Goal: Information Seeking & Learning: Learn about a topic

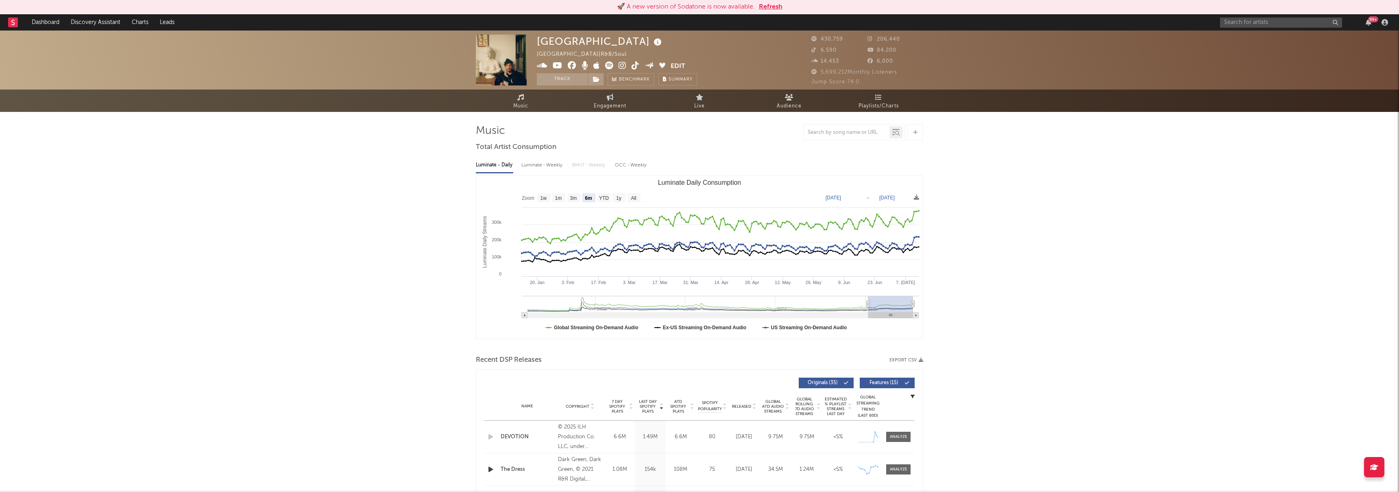
select select "6m"
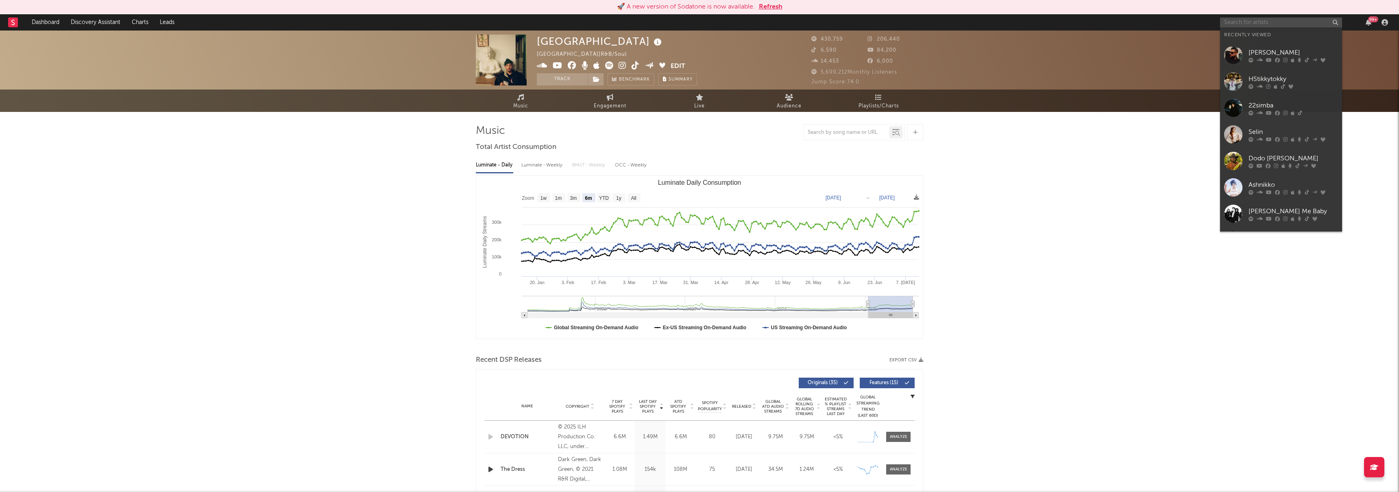
click at [1236, 23] on input "text" at bounding box center [1281, 22] width 122 height 10
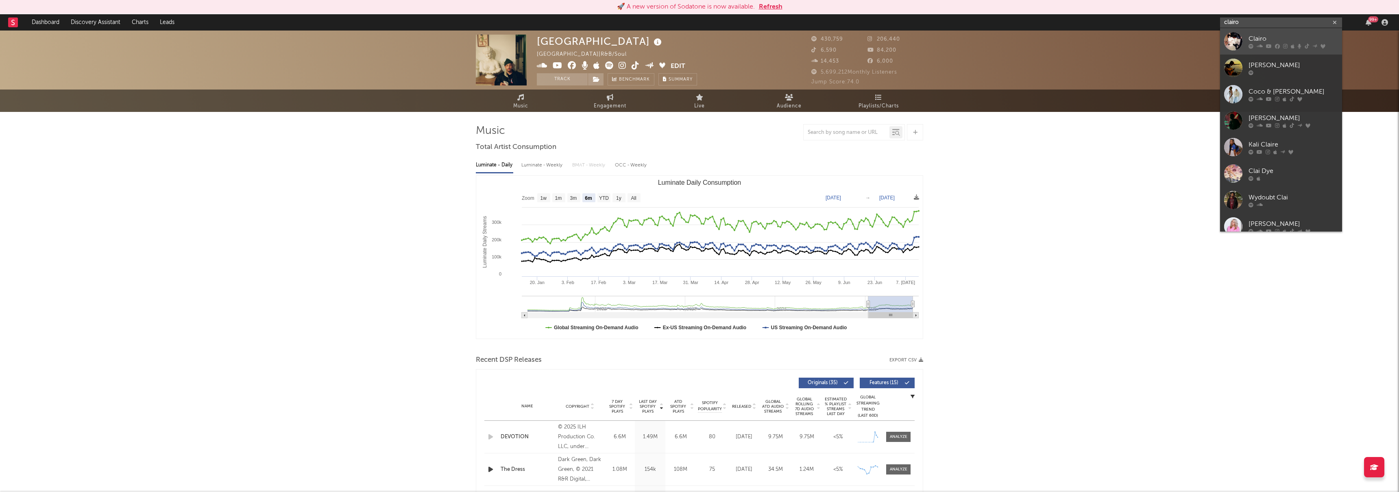
type input "clairo"
click at [1269, 42] on div "Clairo" at bounding box center [1292, 39] width 89 height 10
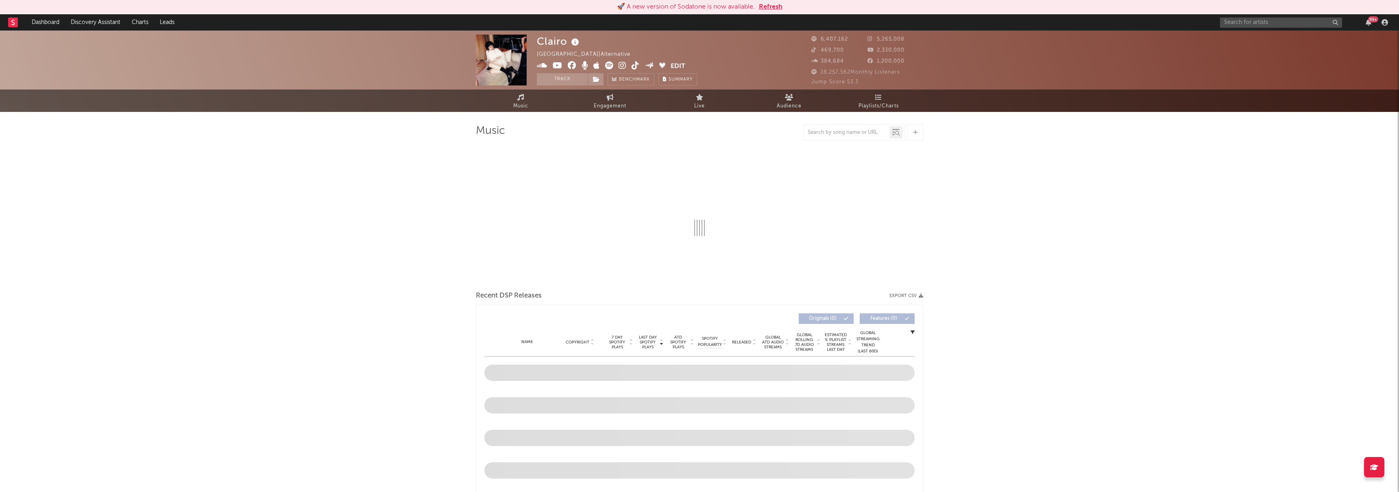
select select "6m"
